Goal: Task Accomplishment & Management: Manage account settings

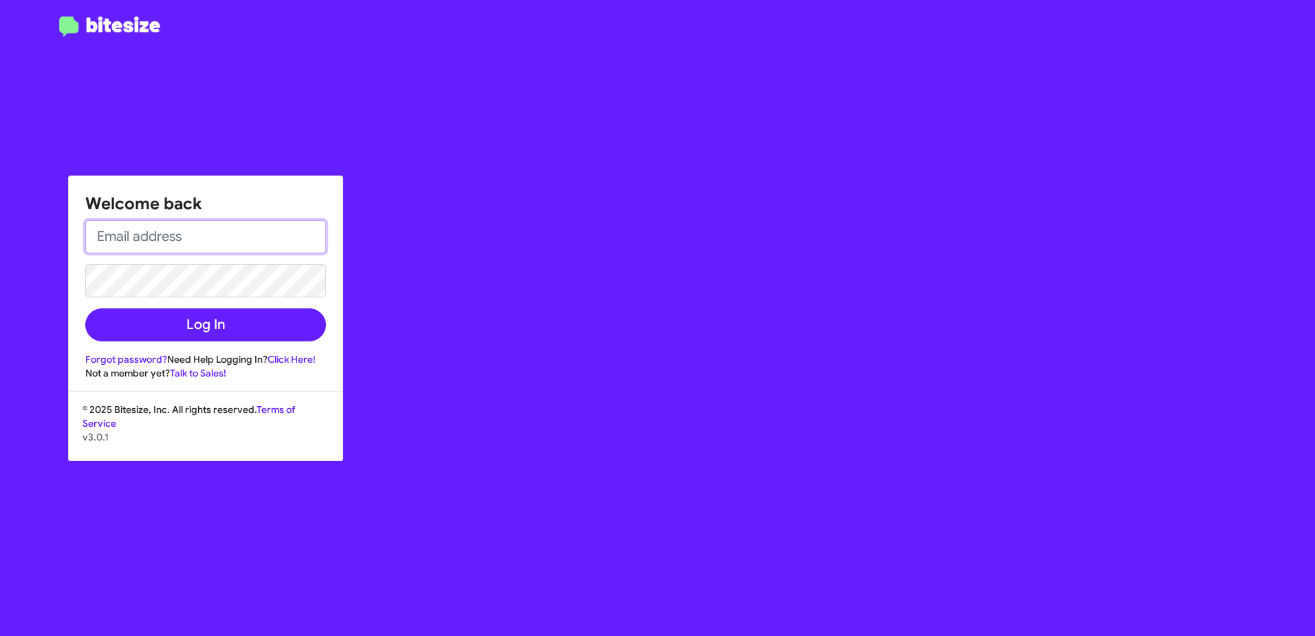
click at [177, 229] on input "email" at bounding box center [205, 236] width 241 height 33
click at [182, 242] on input "email" at bounding box center [205, 236] width 241 height 33
click at [138, 363] on link "Forgot password?" at bounding box center [126, 359] width 82 height 12
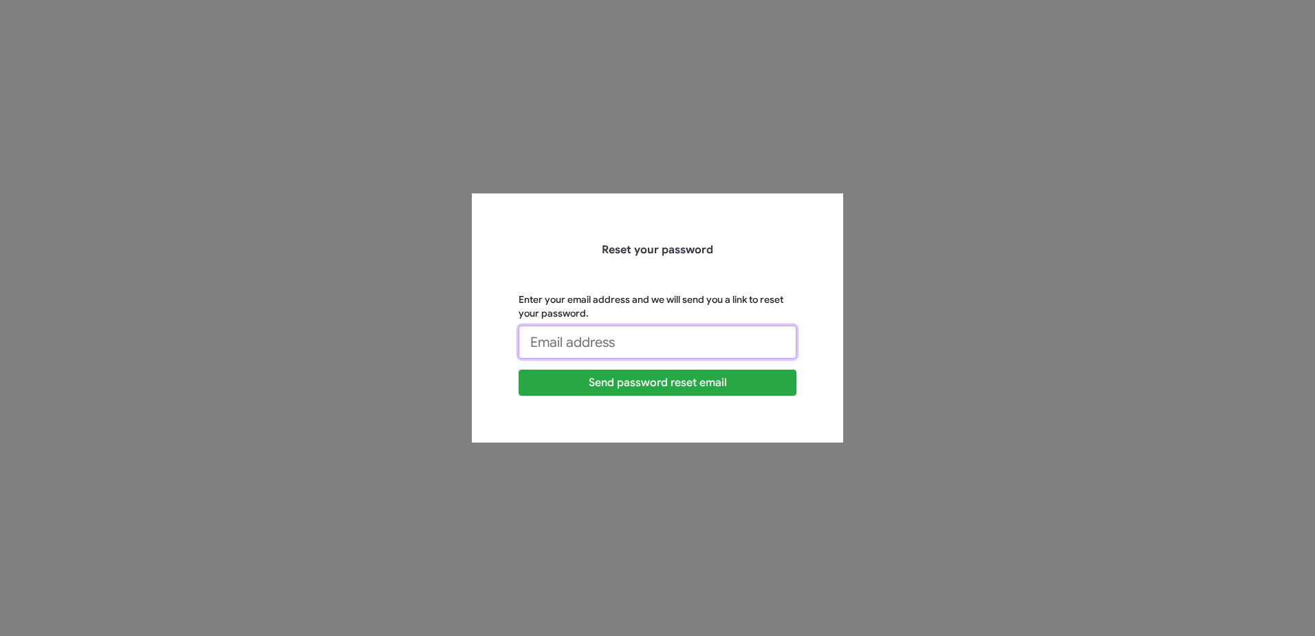
click at [613, 335] on input "Enter your email address and we will send you a link to reset your password." at bounding box center [658, 341] width 278 height 33
type input "[PERSON_NAME][EMAIL_ADDRESS][PERSON_NAME][PERSON_NAME][DOMAIN_NAME]"
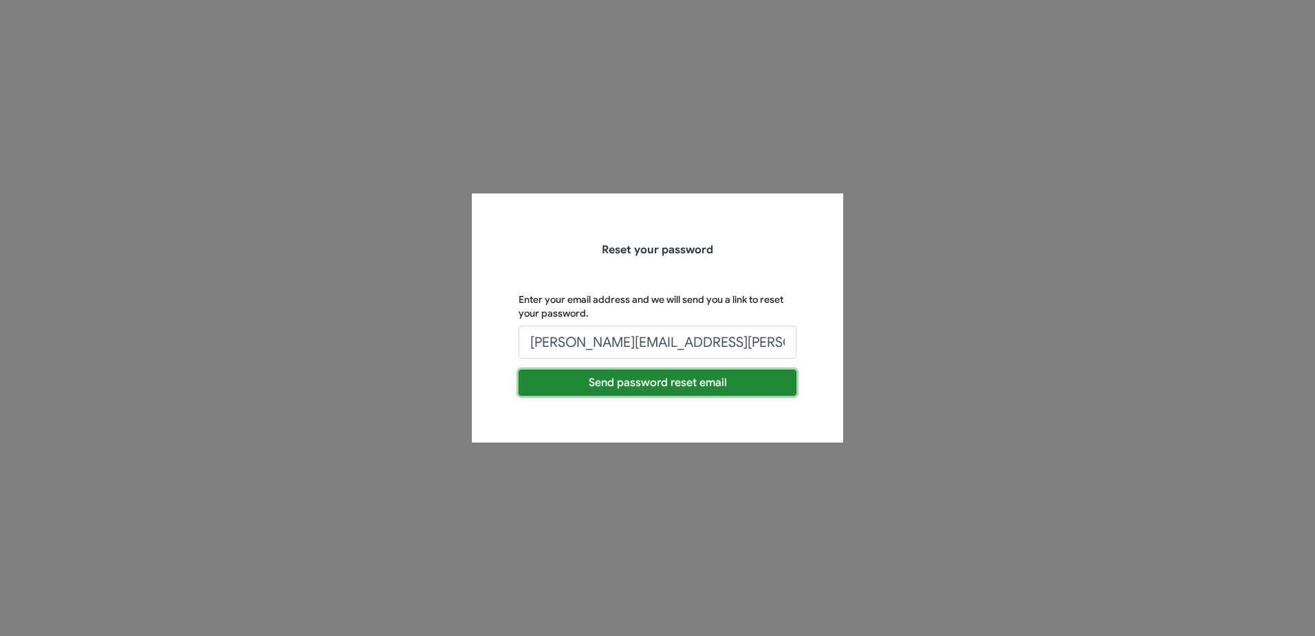
click at [633, 387] on button "Send password reset email" at bounding box center [658, 382] width 278 height 26
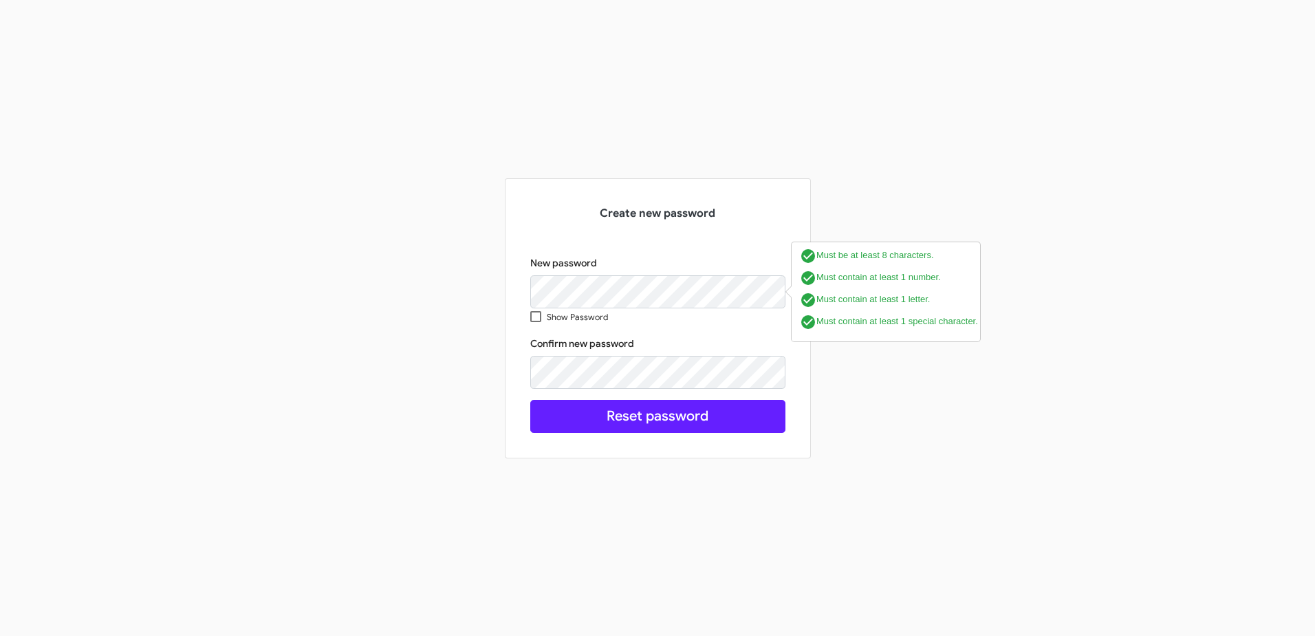
click at [535, 314] on span at bounding box center [535, 316] width 11 height 11
click at [535, 322] on input "Show Password" at bounding box center [535, 322] width 1 height 1
checkbox input "true"
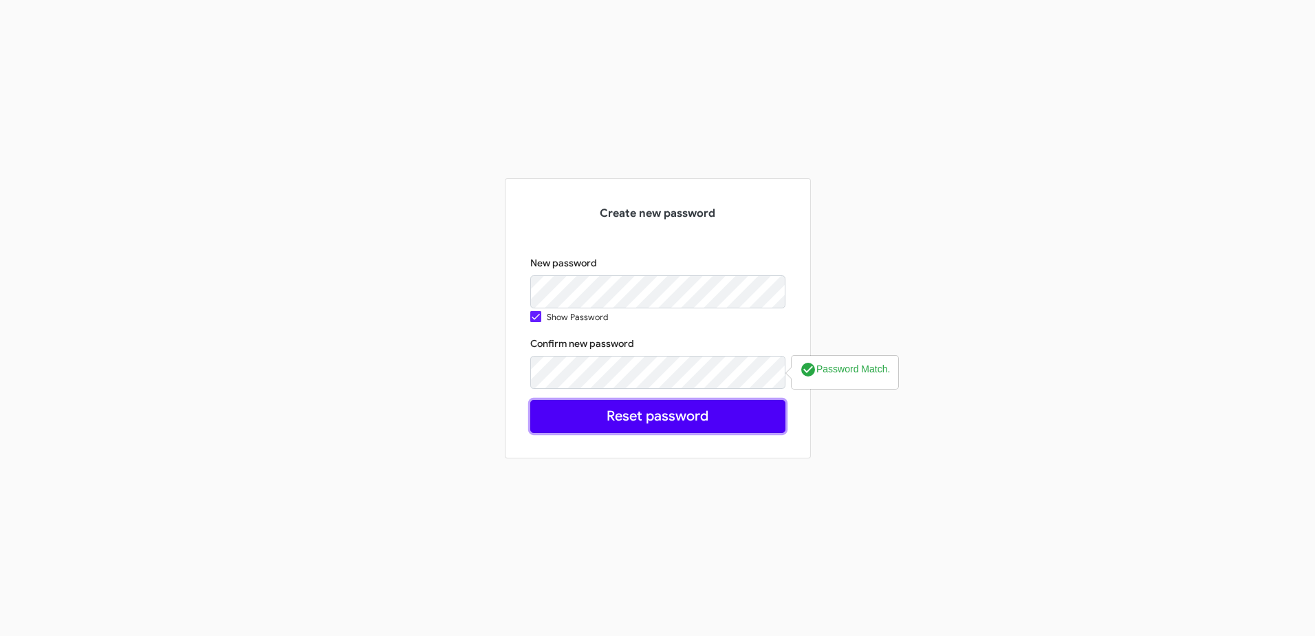
click at [616, 409] on button "Reset password" at bounding box center [657, 416] width 255 height 33
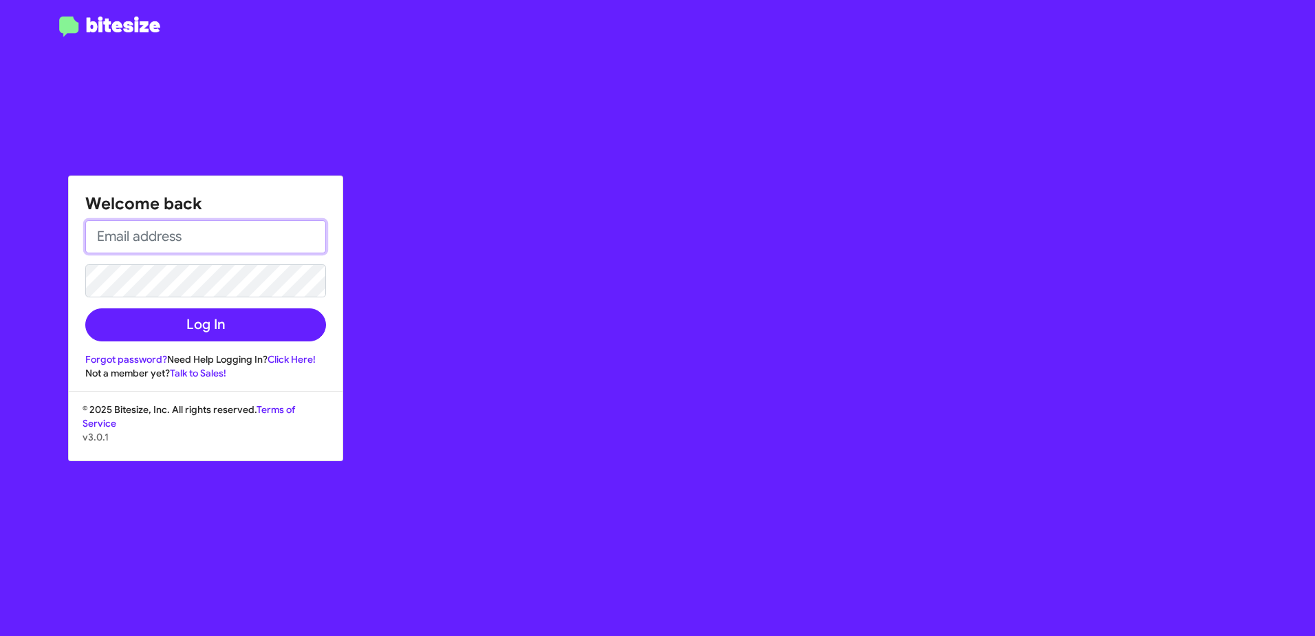
click at [211, 225] on input "email" at bounding box center [205, 236] width 241 height 33
type input "[PERSON_NAME][EMAIL_ADDRESS][PERSON_NAME][PERSON_NAME][DOMAIN_NAME]"
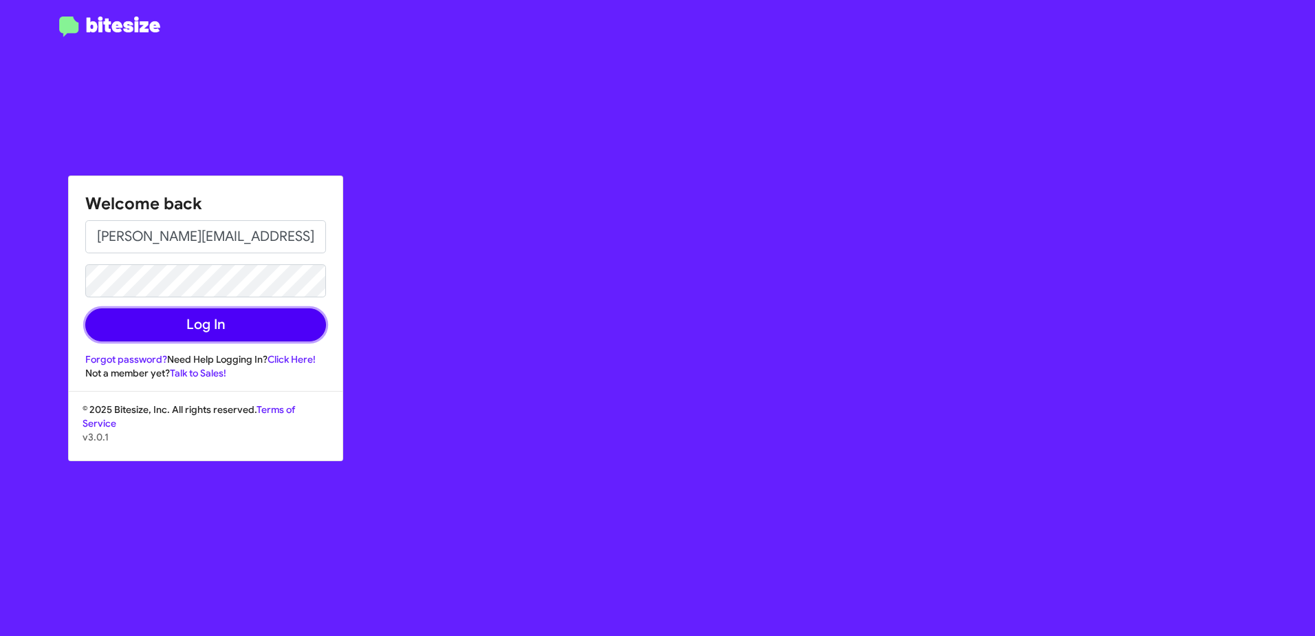
click at [223, 325] on button "Log In" at bounding box center [205, 324] width 241 height 33
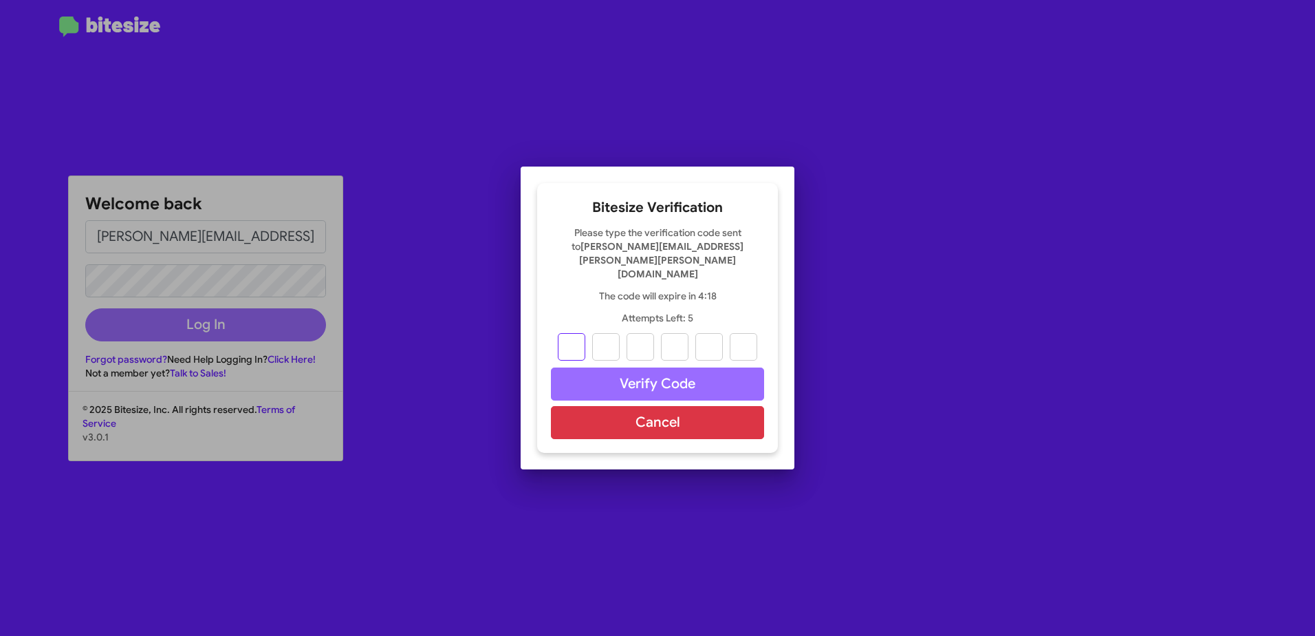
click at [566, 333] on input "text" at bounding box center [572, 347] width 28 height 28
type input "7"
type input "5"
type input "8"
type input "0"
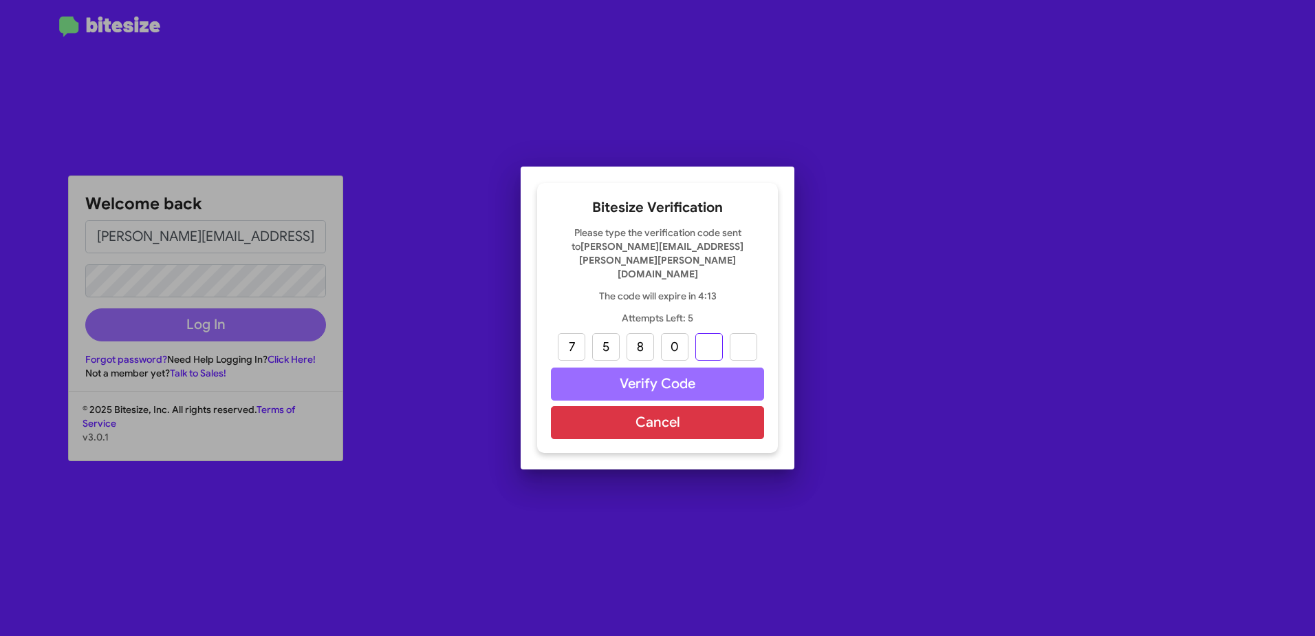
type input "2"
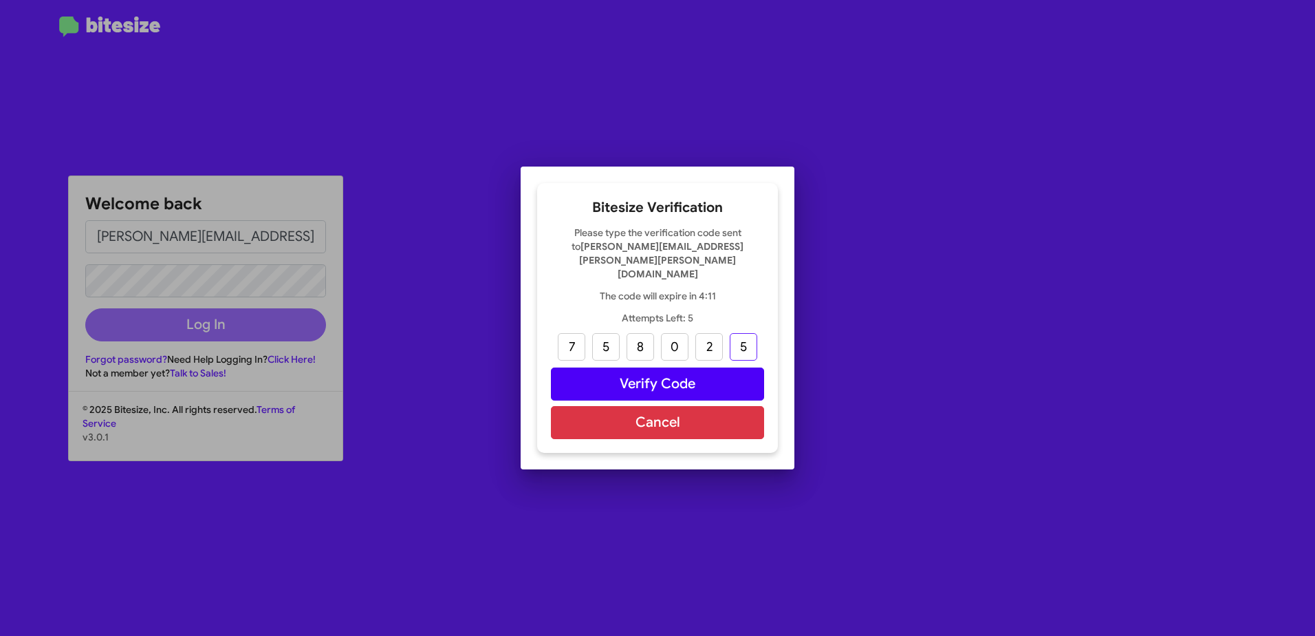
type input "5"
click at [708, 367] on button "Verify Code" at bounding box center [657, 383] width 213 height 33
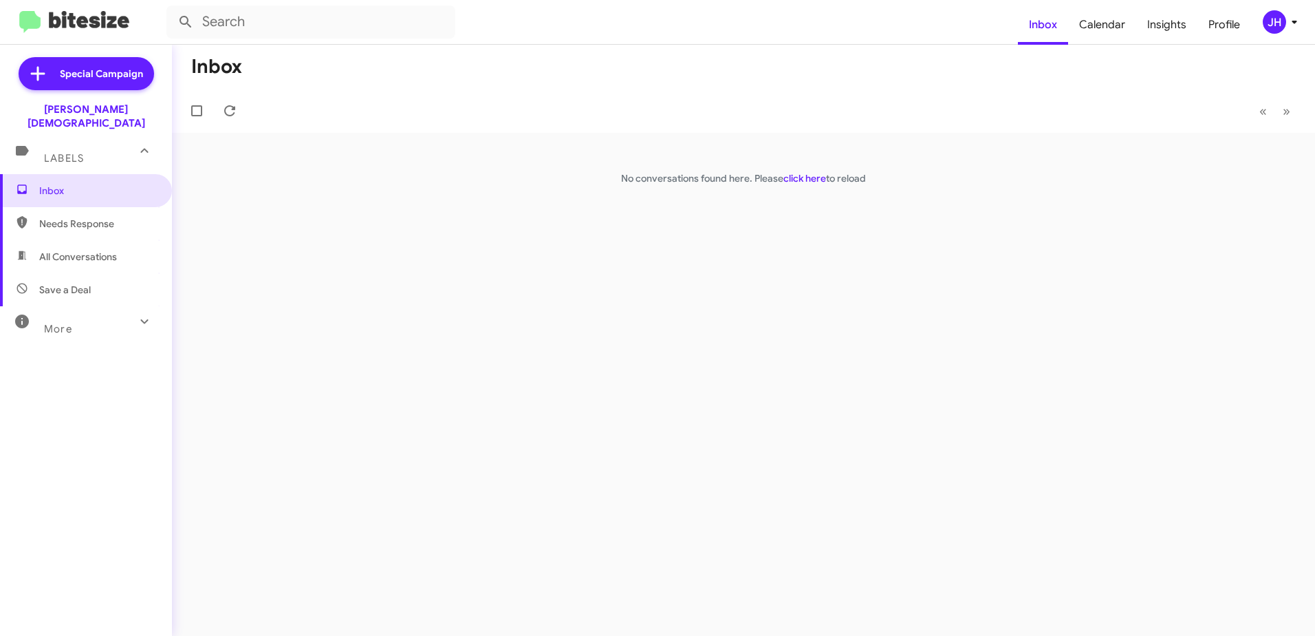
click at [91, 207] on span "Needs Response" at bounding box center [86, 223] width 172 height 33
type input "in:needs-response"
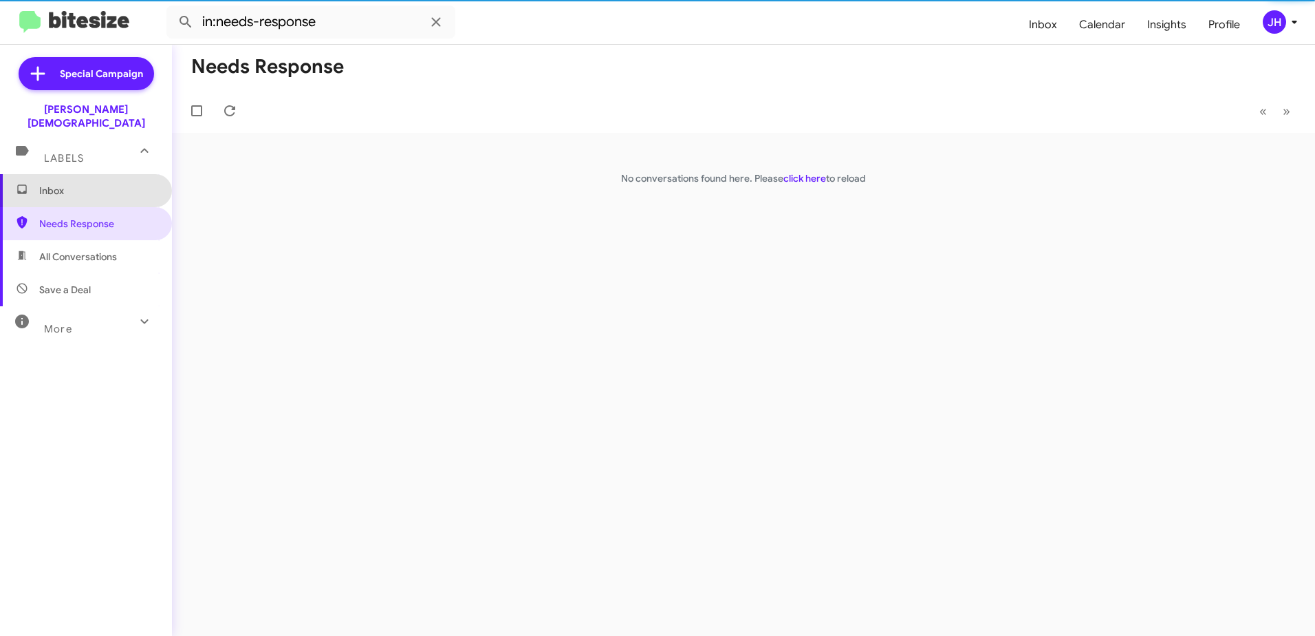
click at [90, 184] on span "Inbox" at bounding box center [86, 190] width 172 height 33
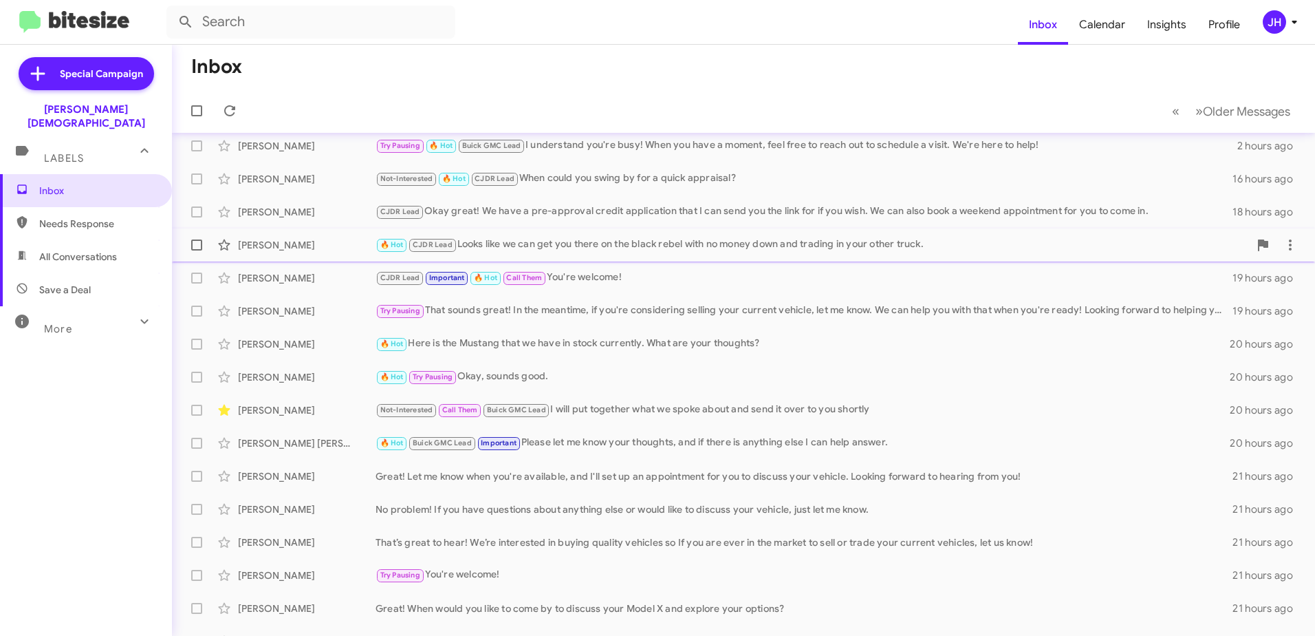
scroll to position [163, 0]
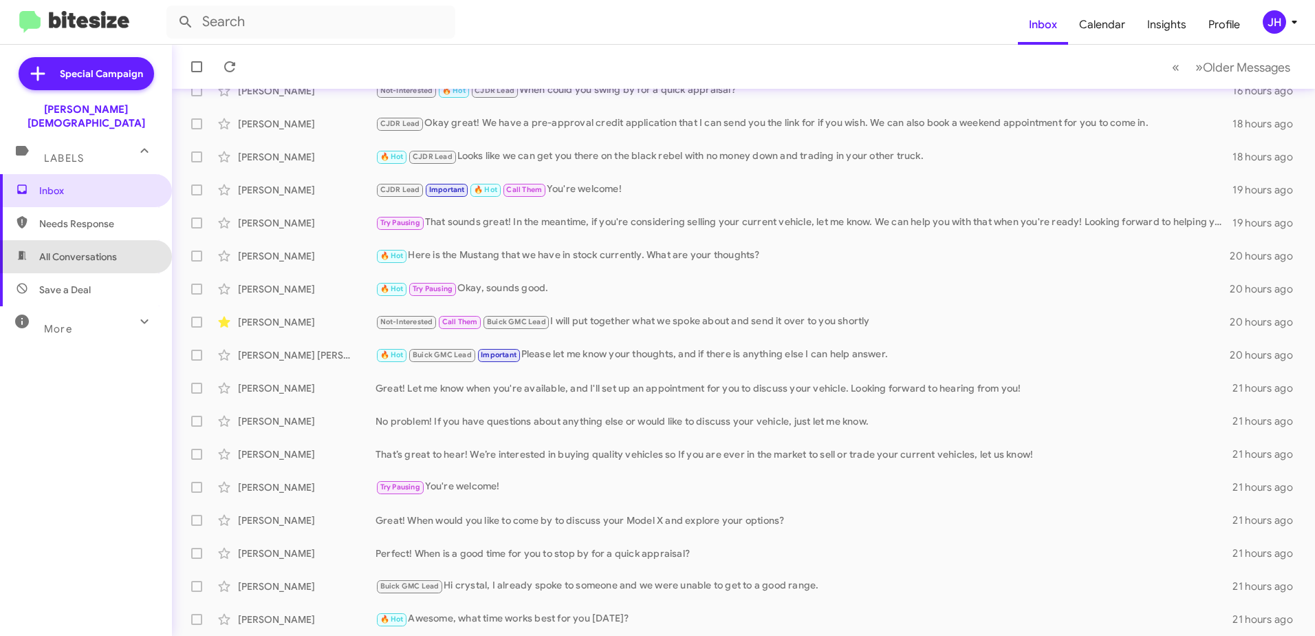
click at [105, 250] on span "All Conversations" at bounding box center [78, 257] width 78 height 14
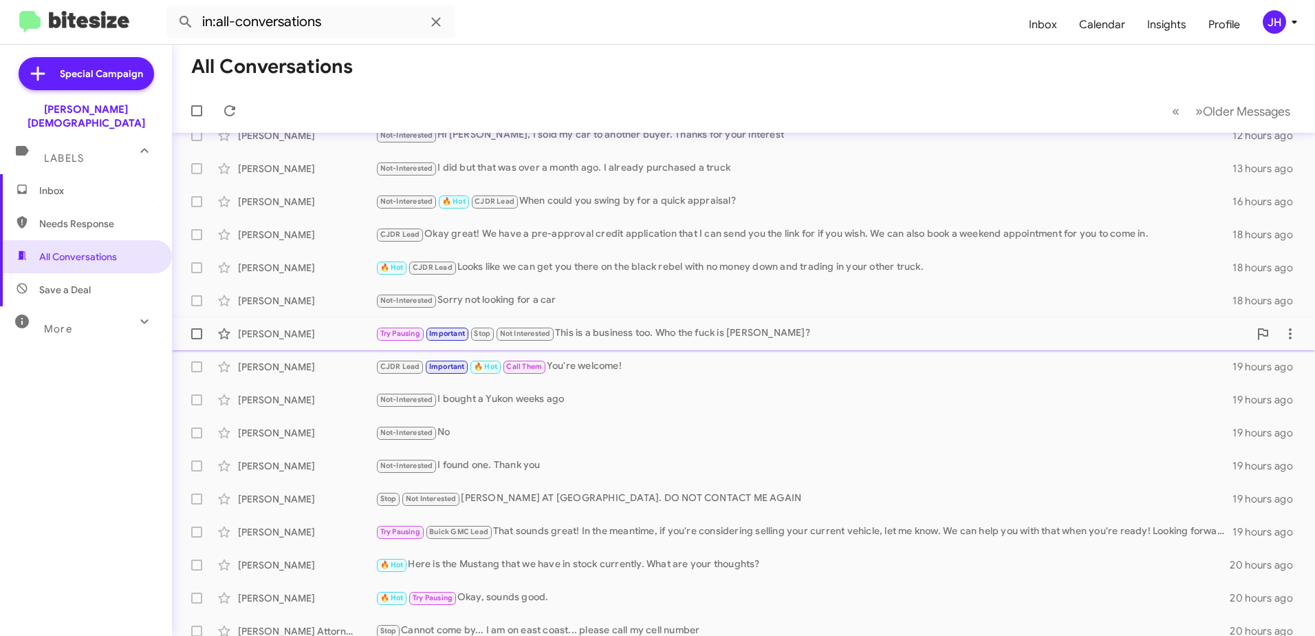
scroll to position [94, 0]
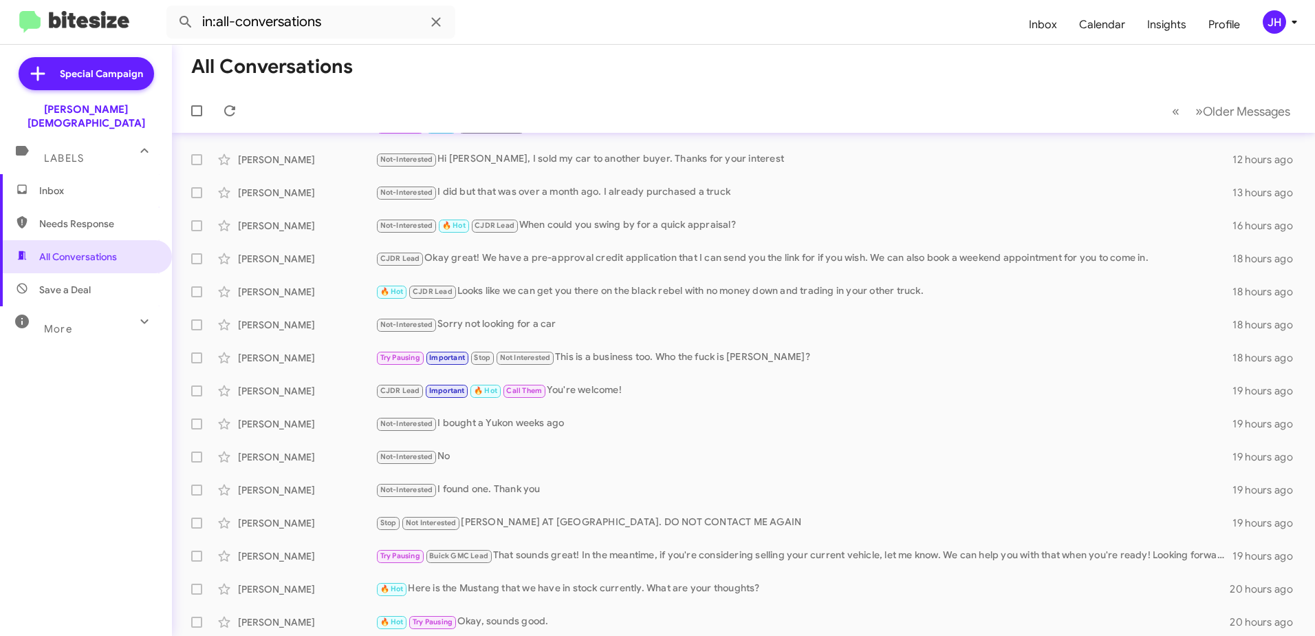
click at [70, 283] on span "Save a Deal" at bounding box center [65, 290] width 52 height 14
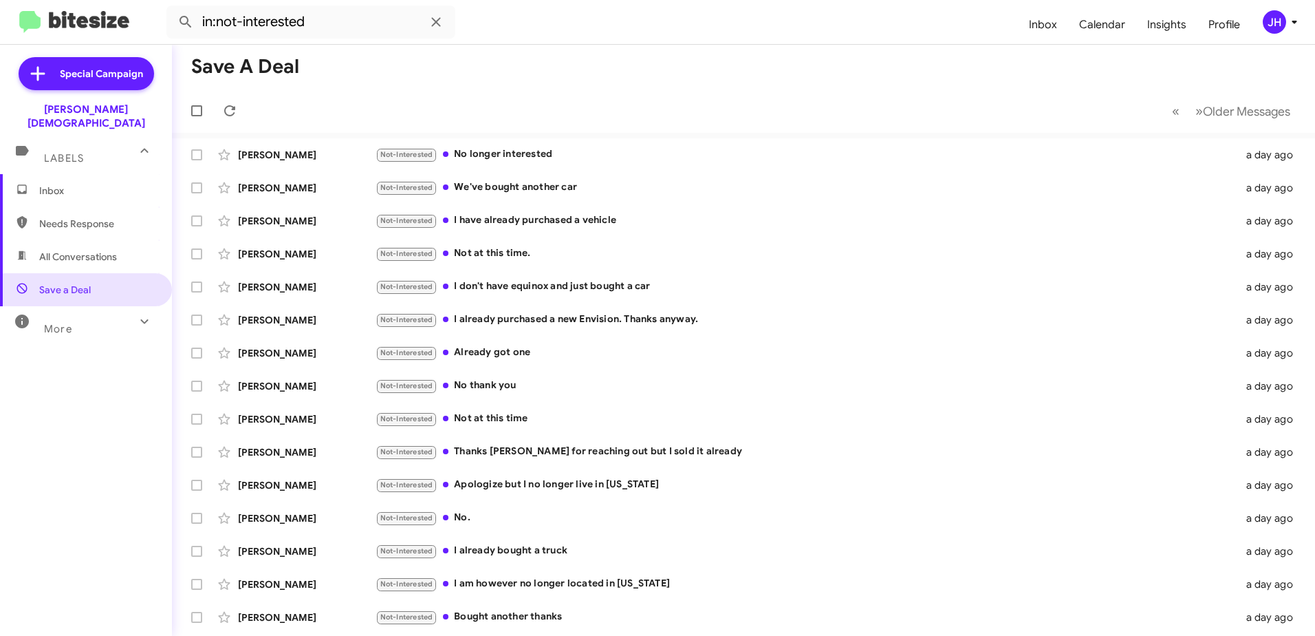
click at [75, 250] on span "All Conversations" at bounding box center [78, 257] width 78 height 14
type input "in:all-conversations"
